Goal: Information Seeking & Learning: Learn about a topic

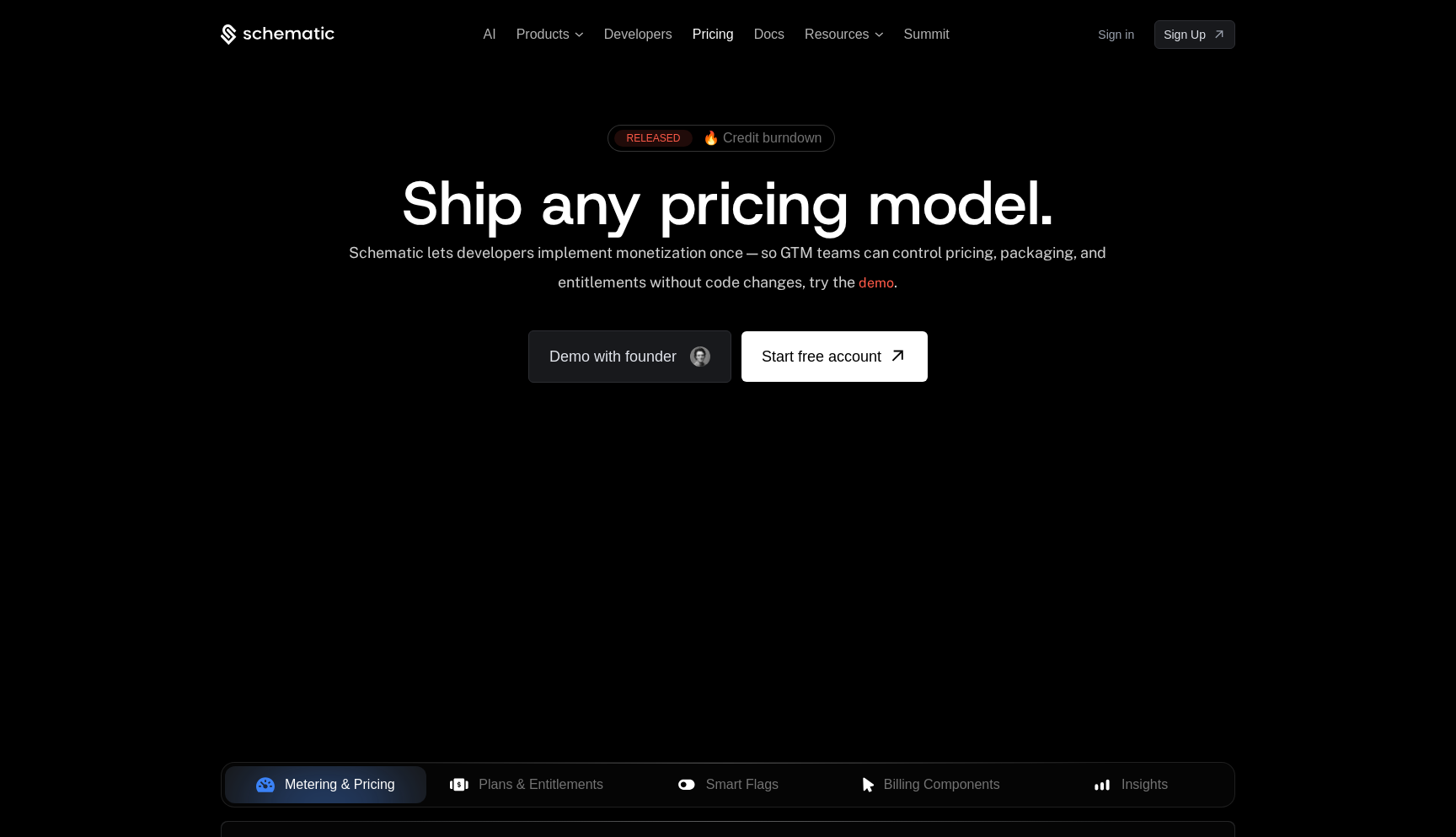
click at [722, 30] on span "Pricing" at bounding box center [713, 34] width 42 height 14
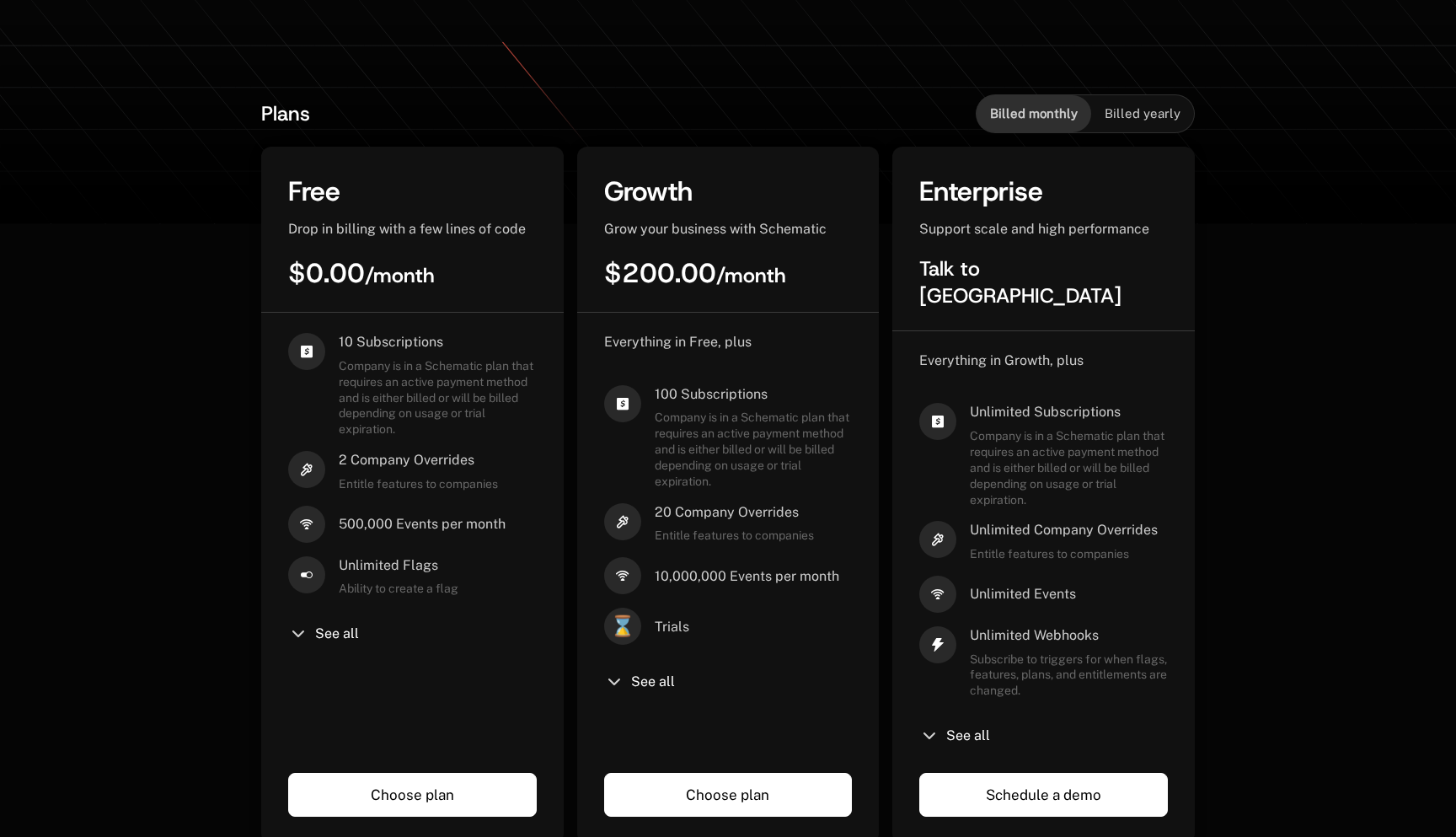
scroll to position [363, 0]
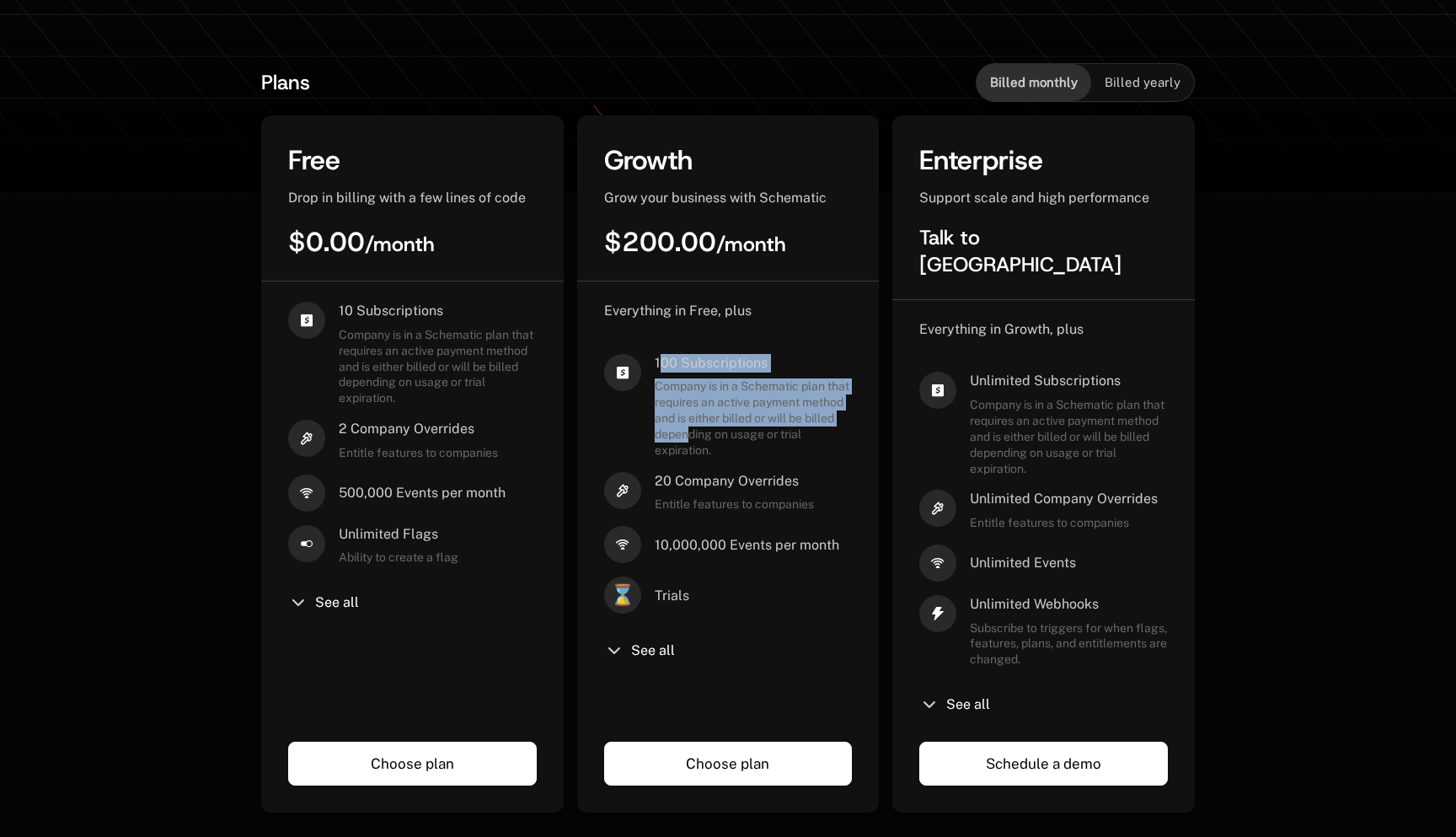
drag, startPoint x: 659, startPoint y: 358, endPoint x: 743, endPoint y: 438, distance: 116.0
click at [742, 435] on div "100 Subscriptions Company is in a Schematic plan that requires an active paymen…" at bounding box center [753, 406] width 198 height 104
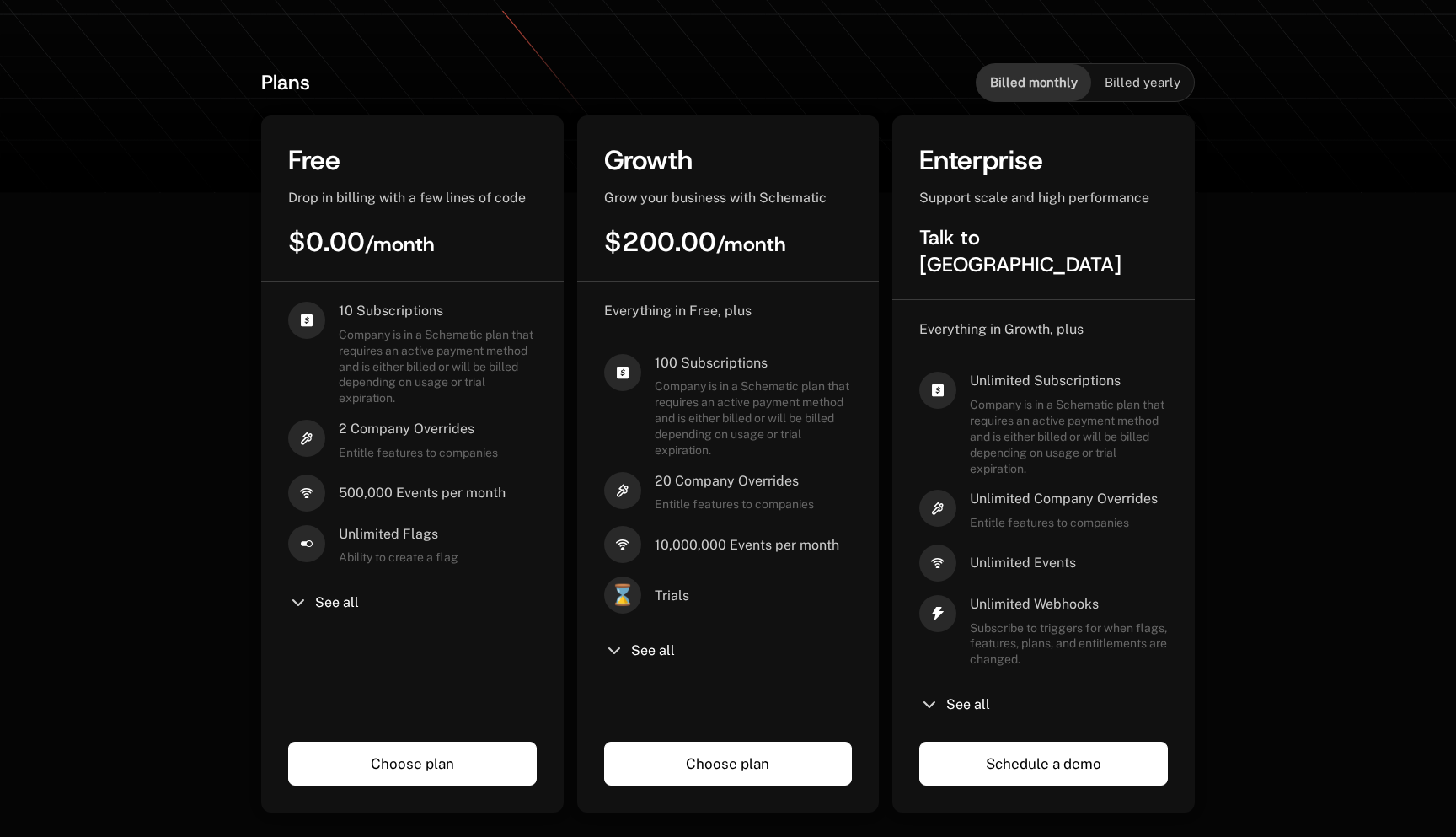
click at [743, 438] on span "Company is in a Schematic plan that requires an active payment method and is ei…" at bounding box center [753, 418] width 198 height 79
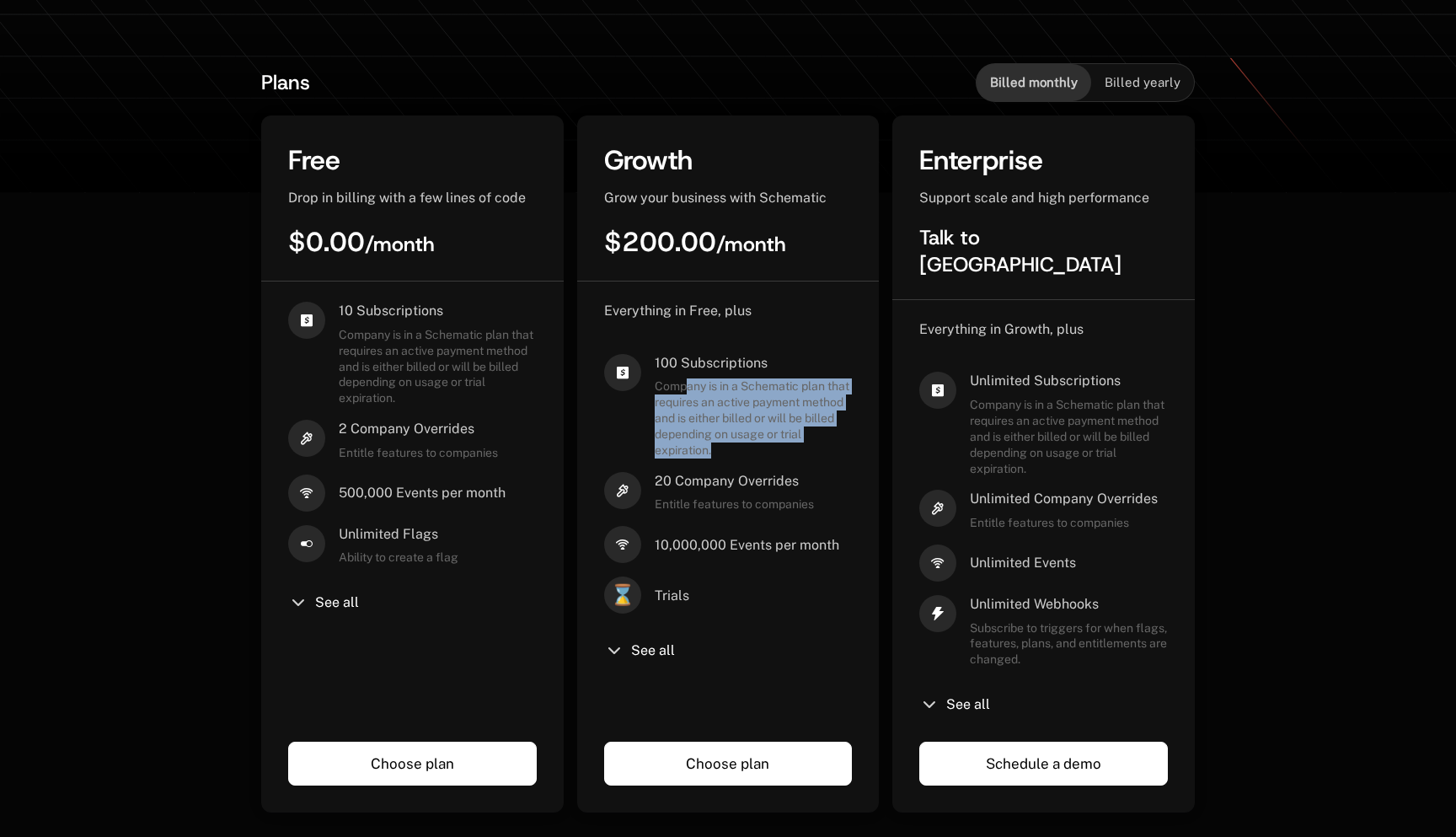
drag, startPoint x: 739, startPoint y: 451, endPoint x: 686, endPoint y: 390, distance: 80.8
click at [686, 390] on span "Company is in a Schematic plan that requires an active payment method and is ei…" at bounding box center [753, 418] width 198 height 79
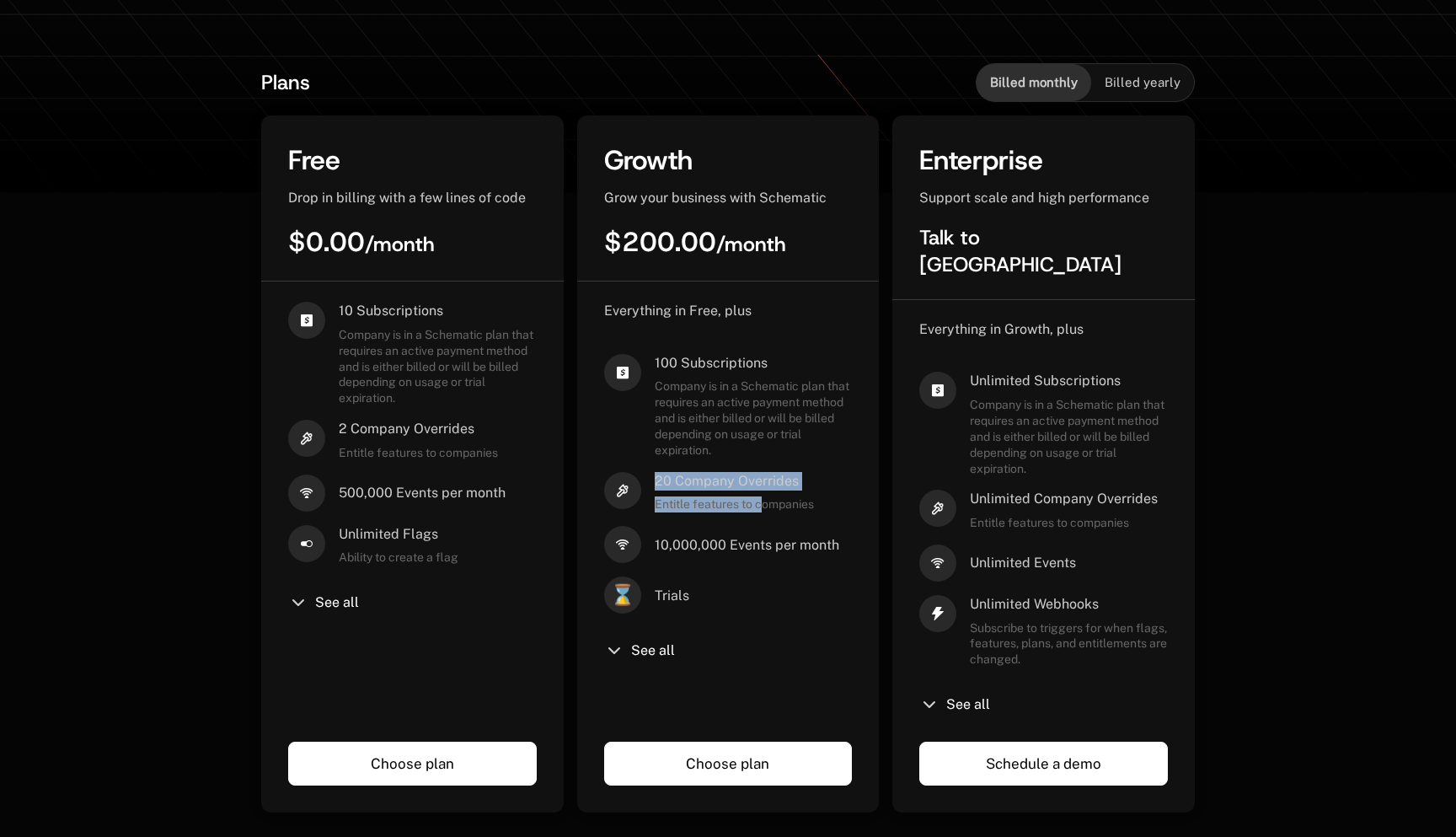
drag, startPoint x: 765, startPoint y: 503, endPoint x: 743, endPoint y: 442, distance: 64.8
click at [753, 456] on div "Everything in Free, plus 100 Subscriptions Company is in a Schematic plan that …" at bounding box center [728, 507] width 248 height 413
click at [738, 436] on span "Company is in a Schematic plan that requires an active payment method and is ei…" at bounding box center [753, 418] width 198 height 79
click at [636, 644] on span "See all" at bounding box center [653, 650] width 44 height 14
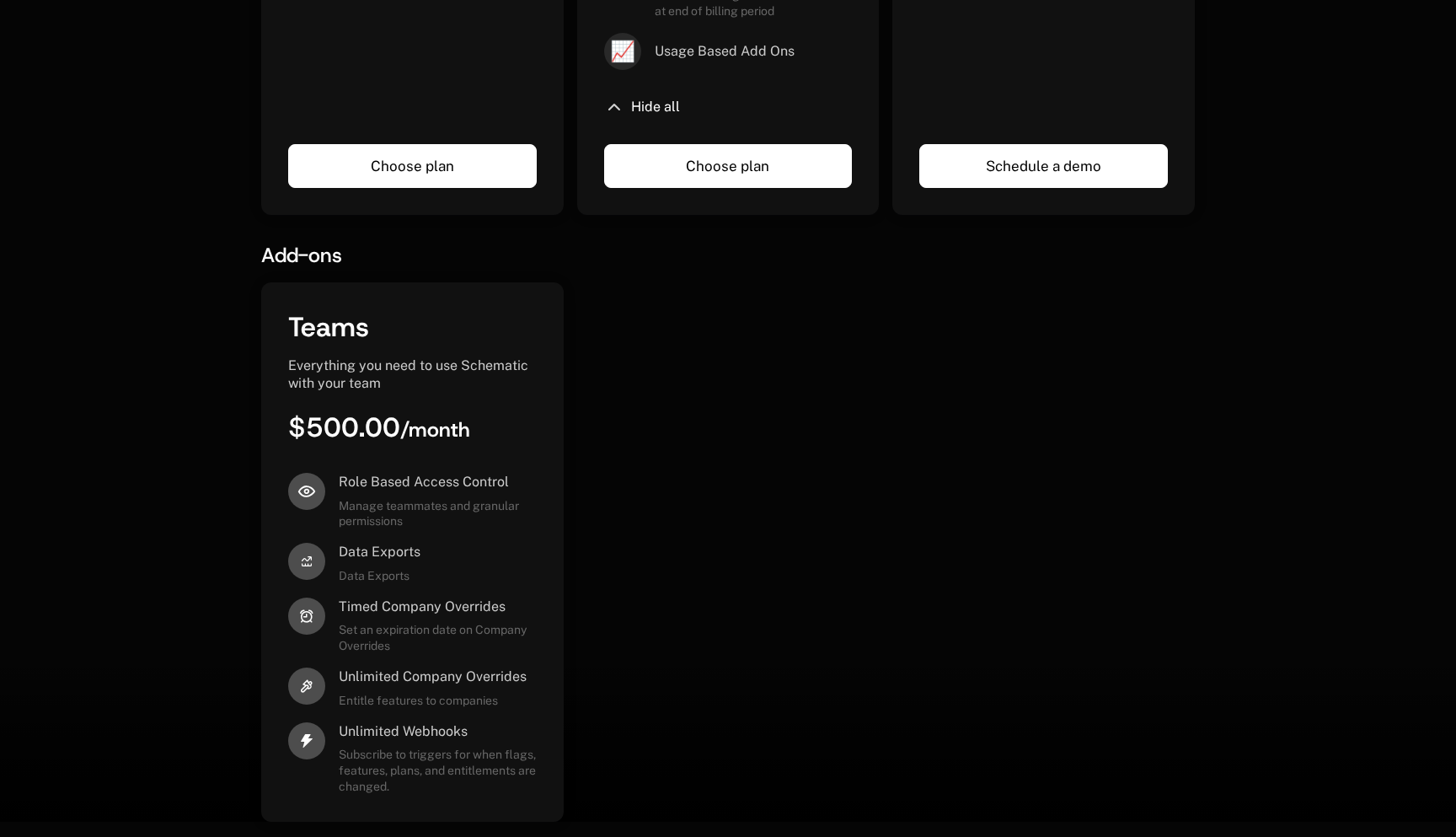
scroll to position [1621, 0]
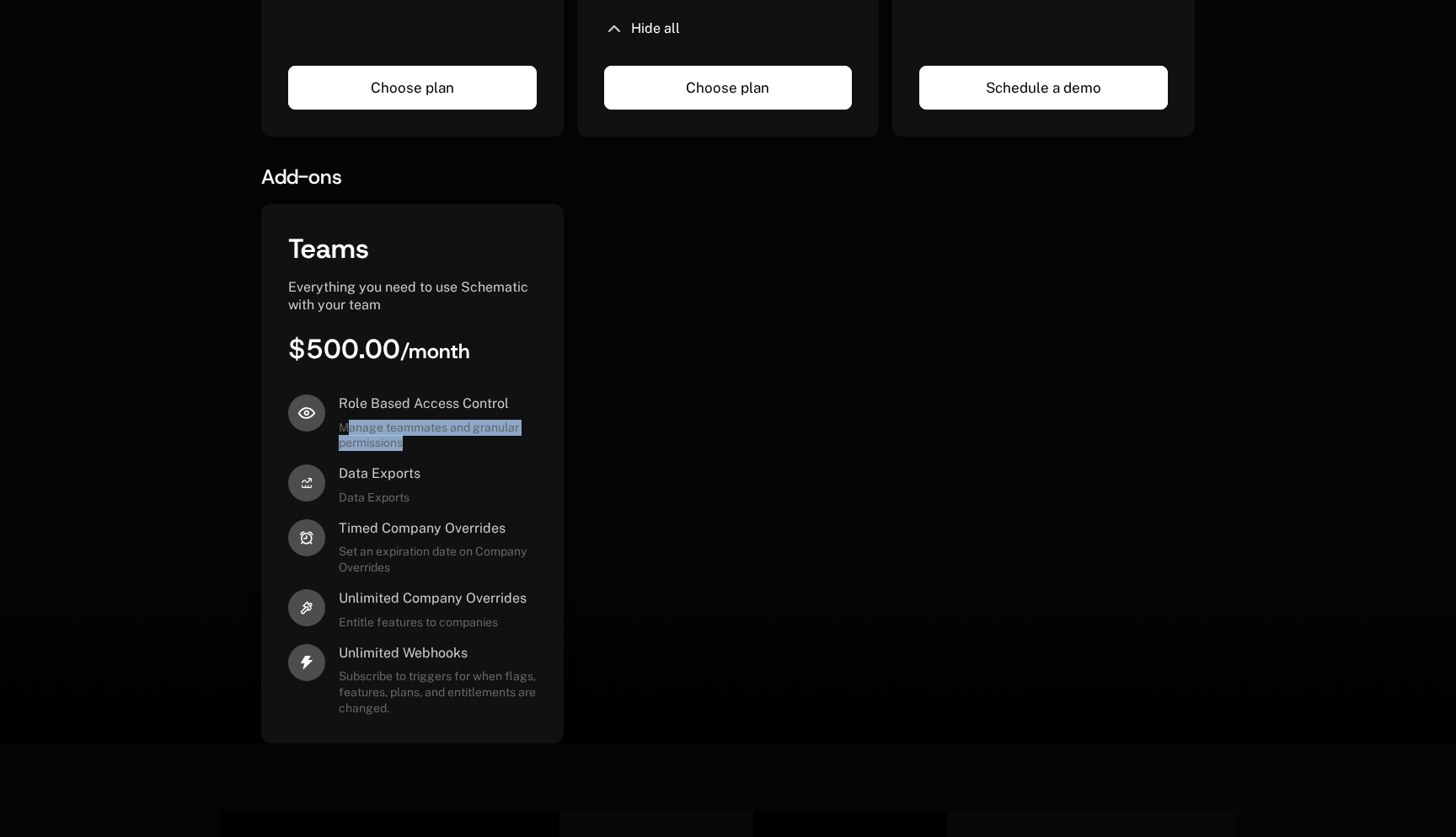
drag, startPoint x: 346, startPoint y: 410, endPoint x: 434, endPoint y: 430, distance: 90.2
click at [434, 430] on span "Manage teammates and granular permissions" at bounding box center [437, 435] width 198 height 32
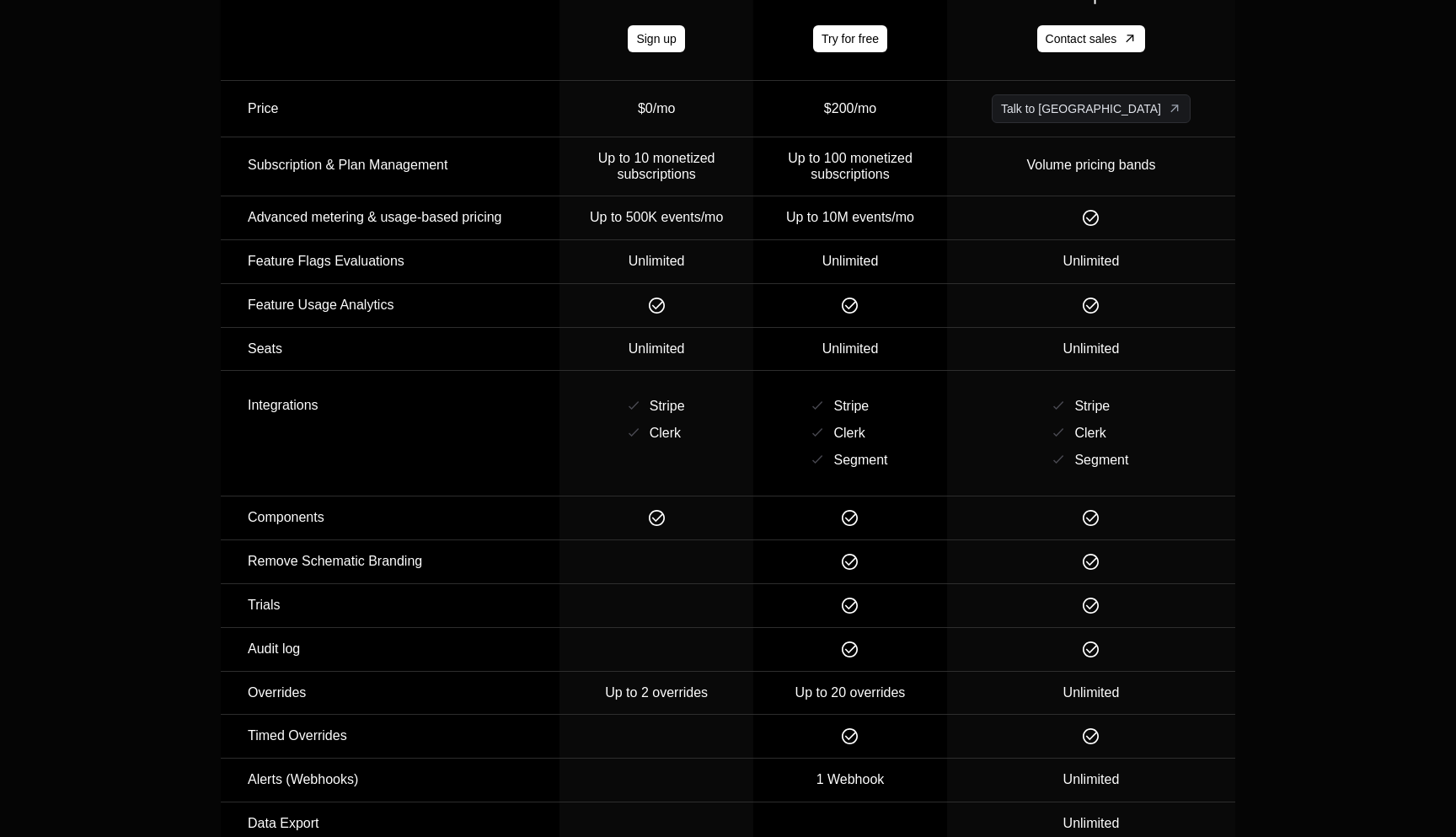
scroll to position [2497, 0]
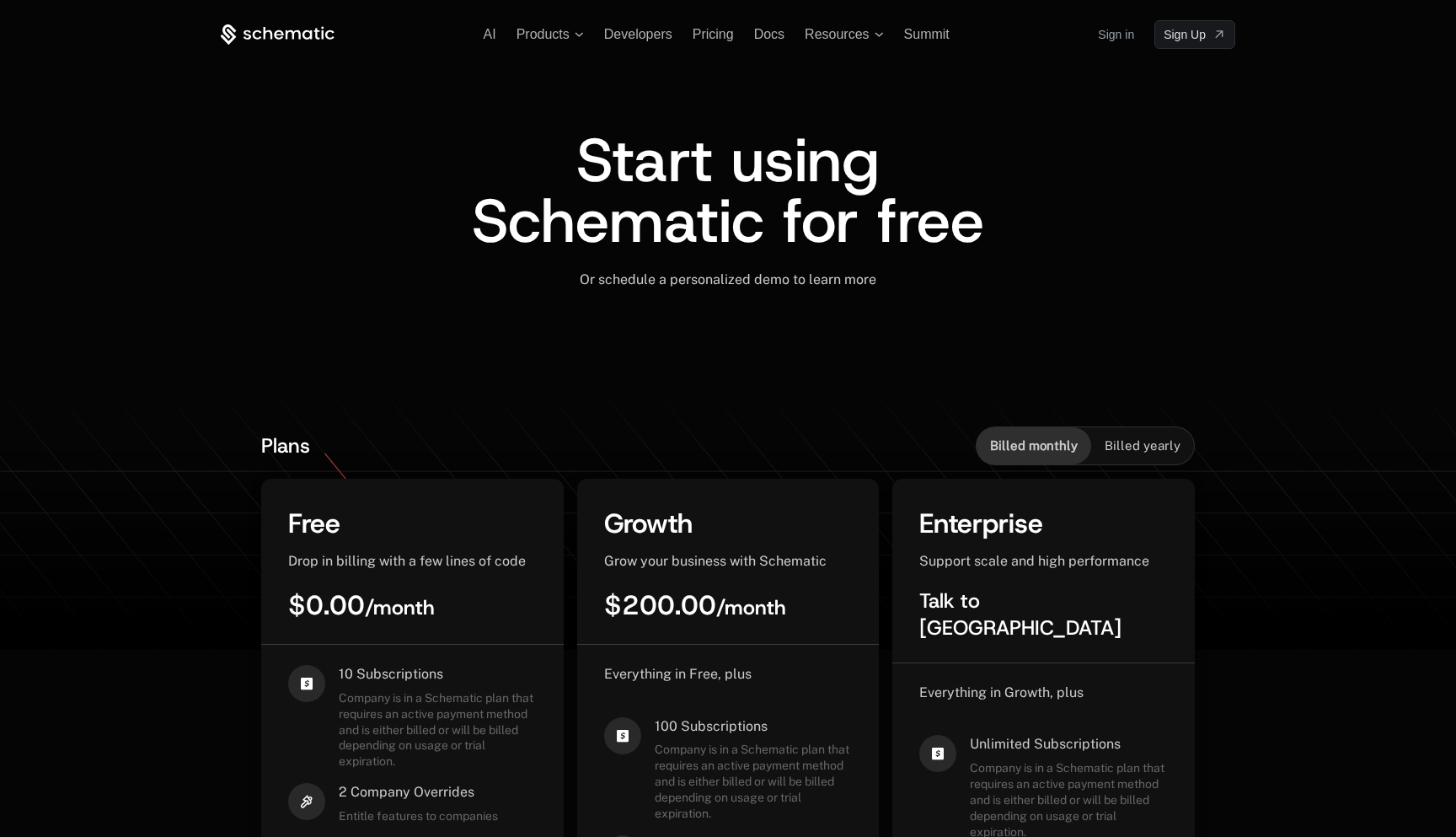
drag, startPoint x: 1217, startPoint y: 324, endPoint x: 1277, endPoint y: 324, distance: 60.0
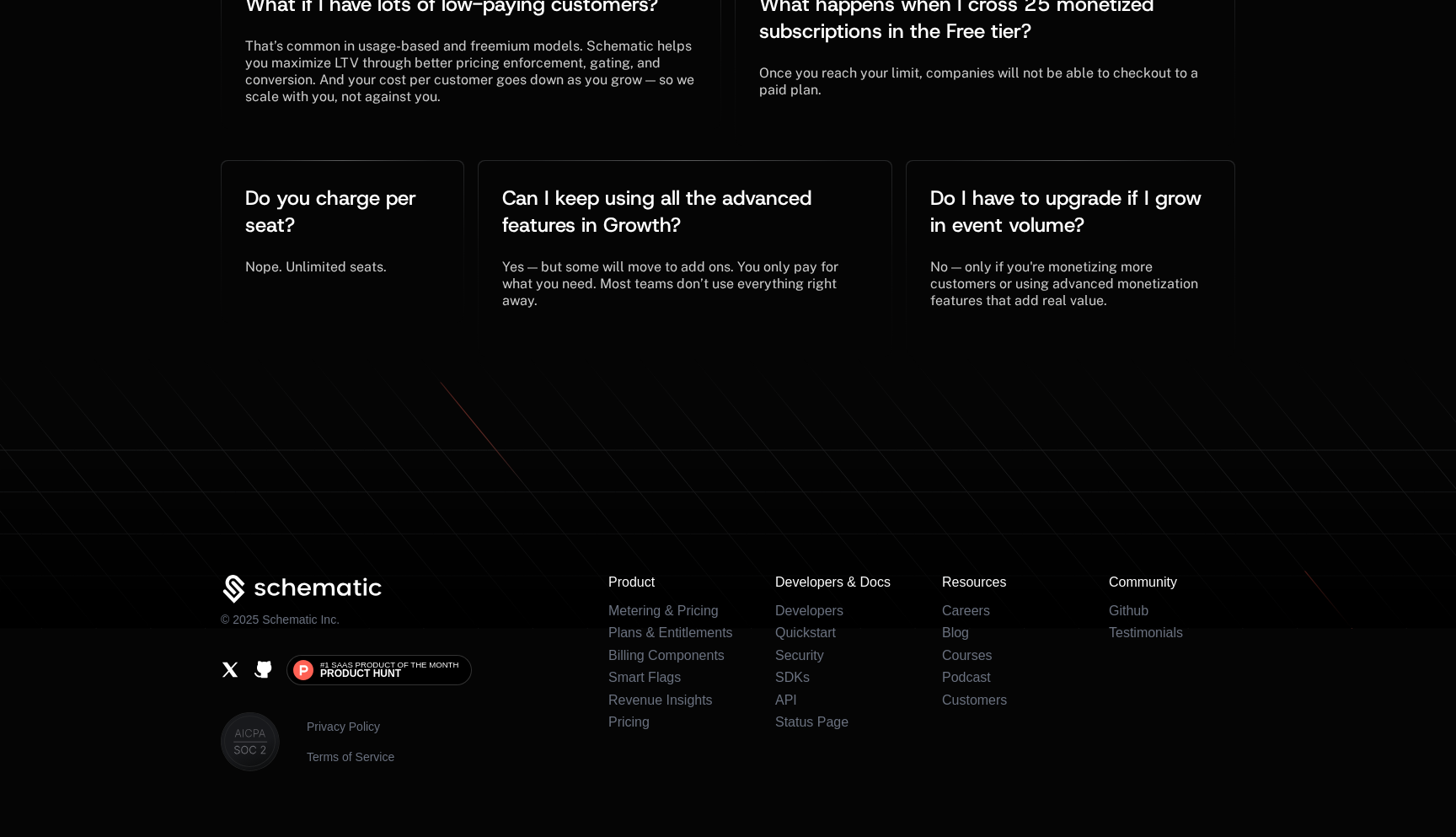
scroll to position [4364, 0]
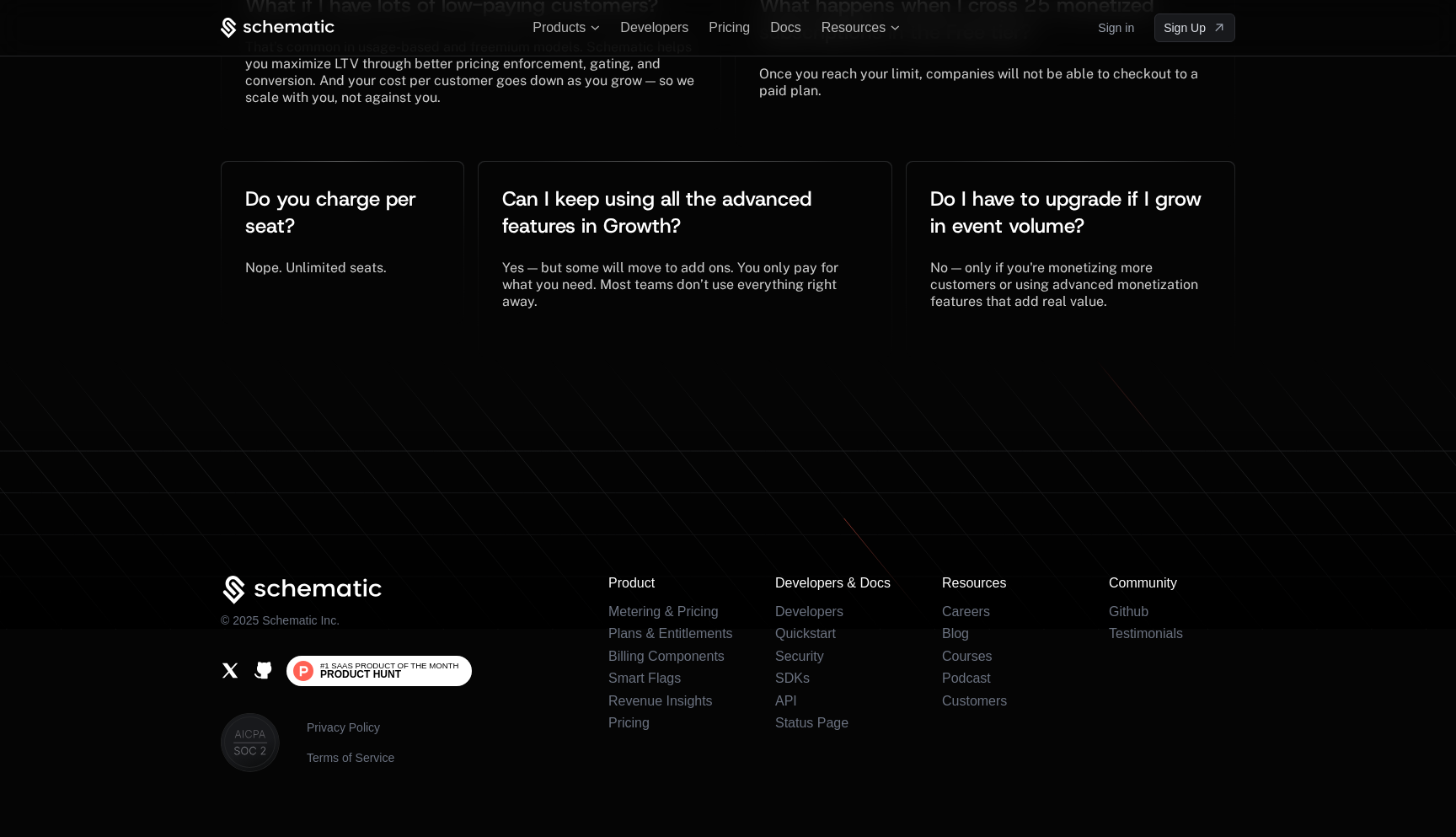
click at [433, 661] on span "#1 SaaS Product of the Month" at bounding box center [389, 665] width 138 height 9
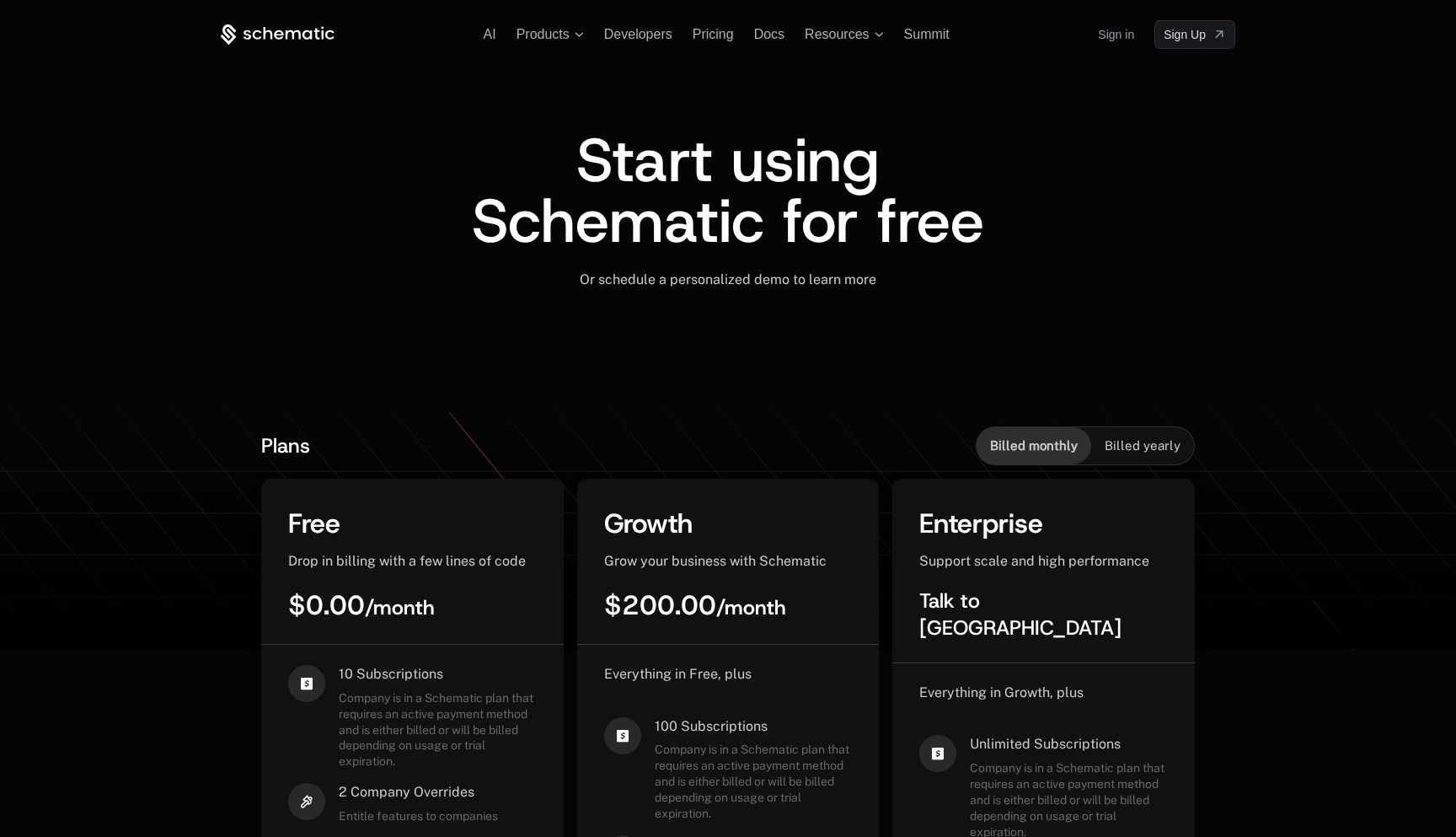
scroll to position [0, 0]
